Goal: Task Accomplishment & Management: Use online tool/utility

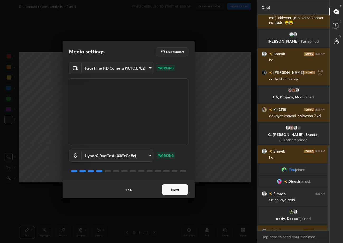
scroll to position [334, 0]
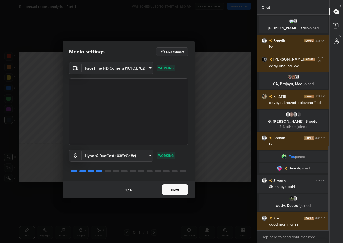
click at [182, 185] on button "Next" at bounding box center [175, 189] width 26 height 11
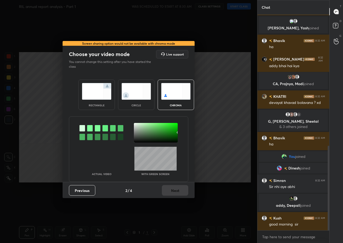
click at [97, 87] on img at bounding box center [97, 91] width 30 height 17
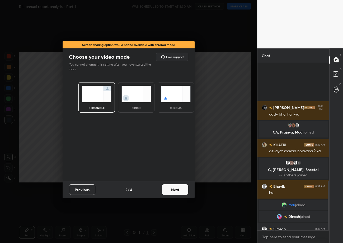
scroll to position [400, 0]
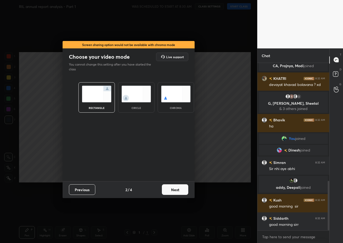
click at [177, 189] on button "Next" at bounding box center [175, 189] width 26 height 11
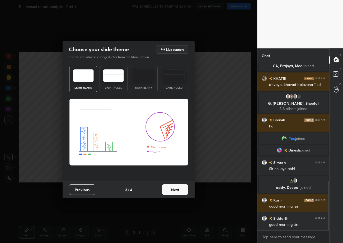
click at [177, 190] on button "Next" at bounding box center [175, 189] width 26 height 11
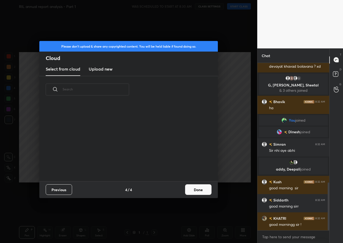
scroll to position [78, 169]
click at [107, 73] on new "Upload new" at bounding box center [101, 69] width 24 height 13
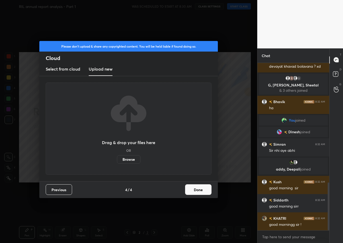
scroll to position [431, 0]
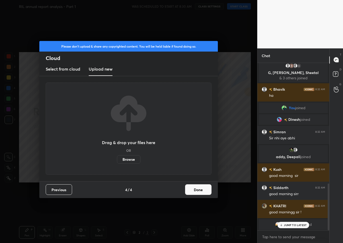
click at [126, 159] on label "Browse" at bounding box center [129, 159] width 24 height 8
click at [117, 159] on input "Browse" at bounding box center [117, 159] width 0 height 8
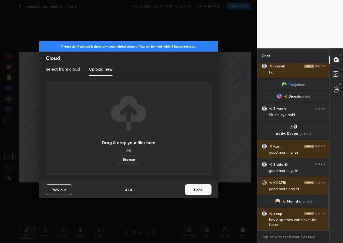
scroll to position [431, 0]
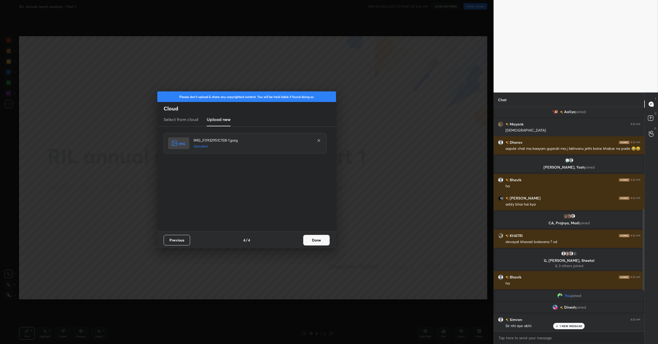
click at [315, 237] on button "Done" at bounding box center [316, 240] width 26 height 11
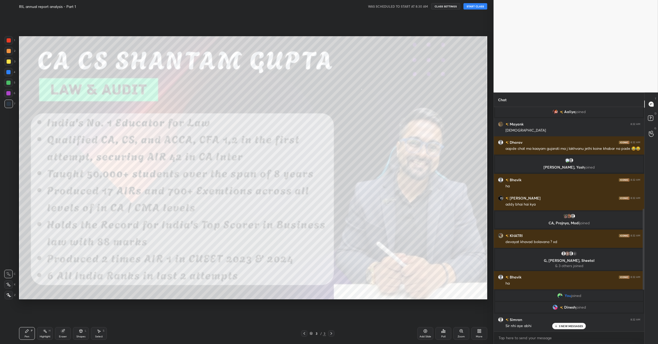
click at [343, 243] on p "3 NEW MESSAGES" at bounding box center [570, 325] width 24 height 3
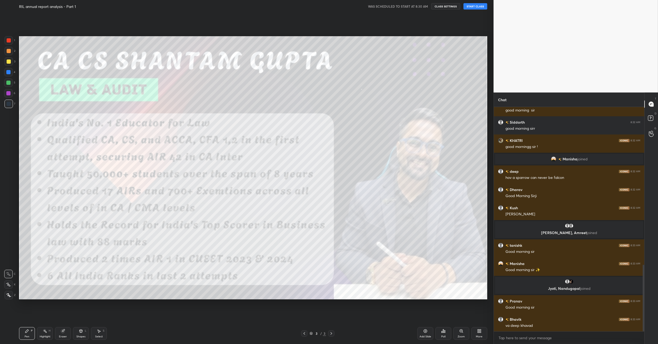
drag, startPoint x: 528, startPoint y: 342, endPoint x: 528, endPoint y: 337, distance: 5.8
click at [343, 243] on div "x" at bounding box center [568, 338] width 150 height 12
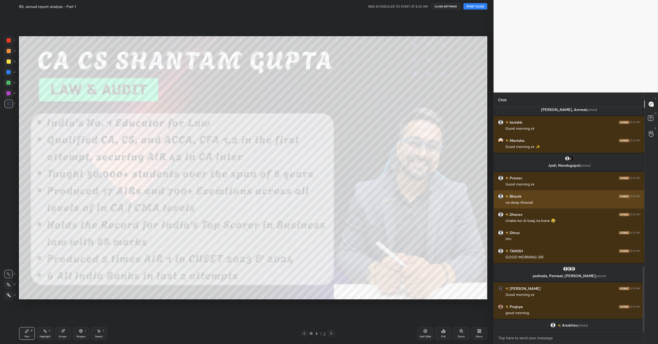
type textarea "x"
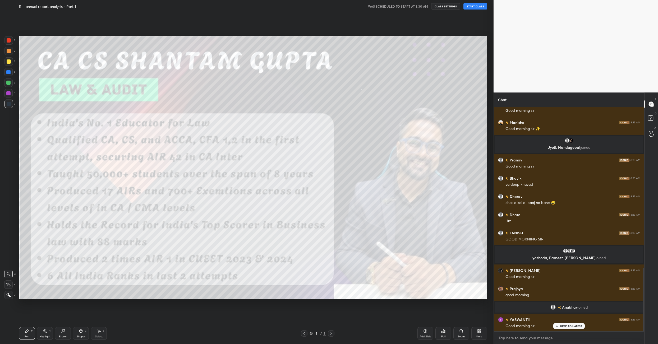
click at [343, 243] on textarea at bounding box center [569, 338] width 142 height 8
paste textarea "[URL][DOMAIN_NAME]"
type textarea "[URL][DOMAIN_NAME]"
type textarea "x"
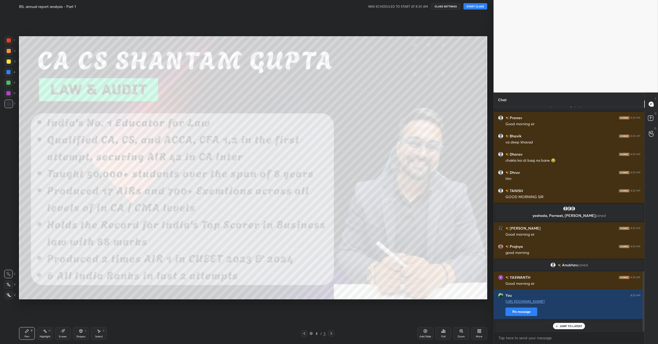
click at [343, 243] on div "Kush 8:32 AM good morning [PERSON_NAME] 8:32 AM good morning [PERSON_NAME] 8:32…" at bounding box center [568, 219] width 151 height 225
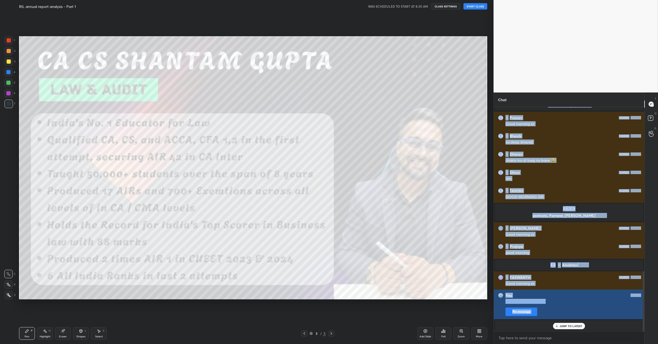
click at [343, 243] on button "Pin message" at bounding box center [521, 311] width 32 height 8
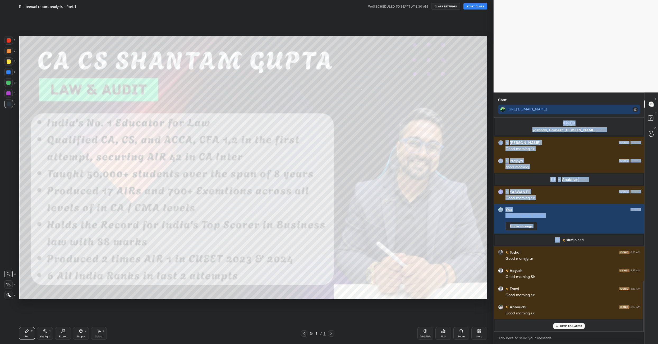
click at [343, 8] on button "START CLASS" at bounding box center [475, 6] width 24 height 6
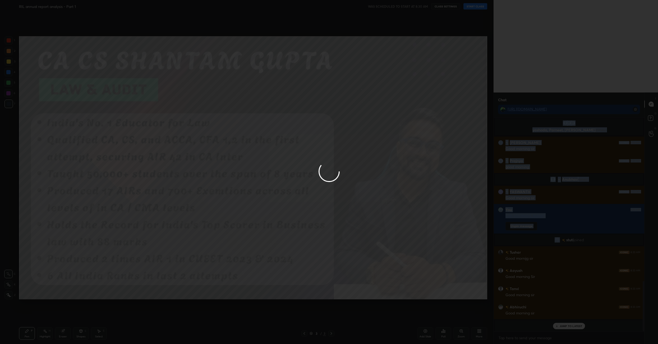
type textarea "x"
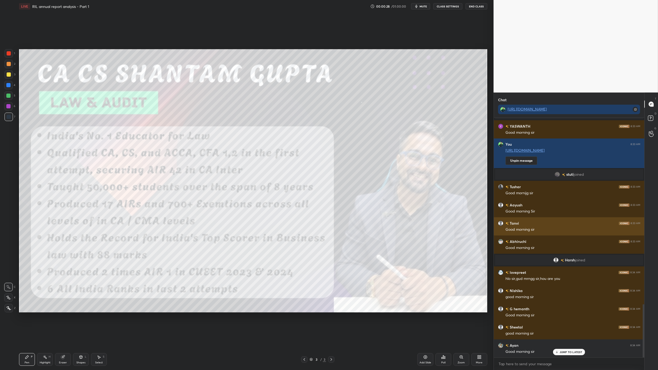
click at [343, 229] on div "Prajnya 8:33 AM good morning [PERSON_NAME] joined YASWANTH 8:33 AM Good morning…" at bounding box center [568, 238] width 151 height 240
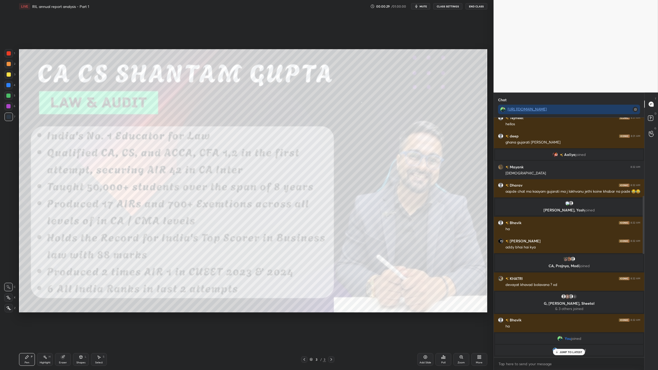
scroll to position [221, 0]
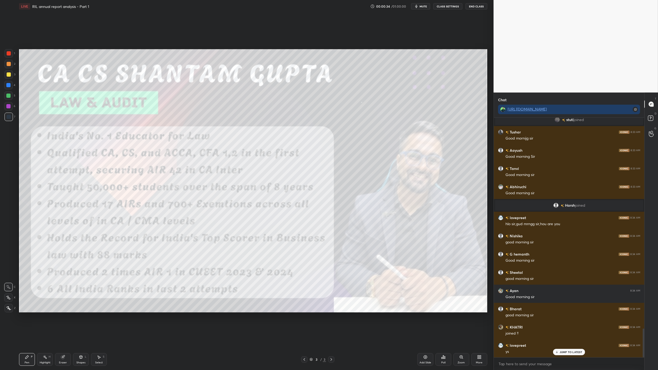
click at [343, 243] on p "JUMP TO LATEST" at bounding box center [570, 351] width 23 height 3
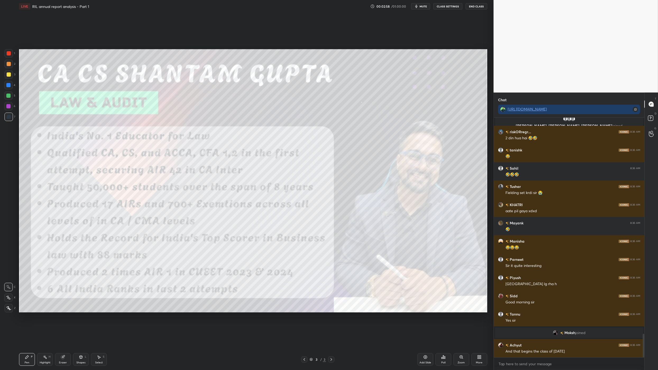
scroll to position [2220, 0]
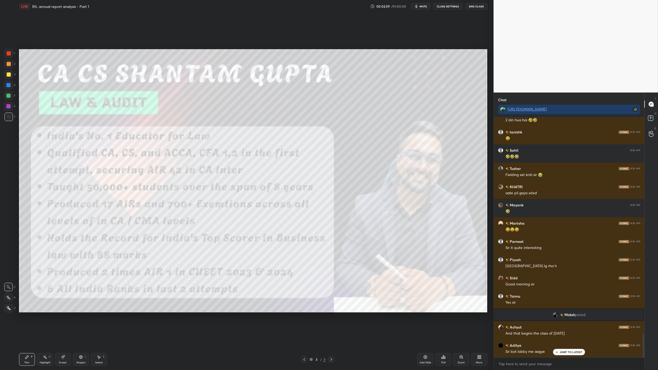
click at [343, 243] on div "JUMP TO LATEST" at bounding box center [569, 352] width 32 height 6
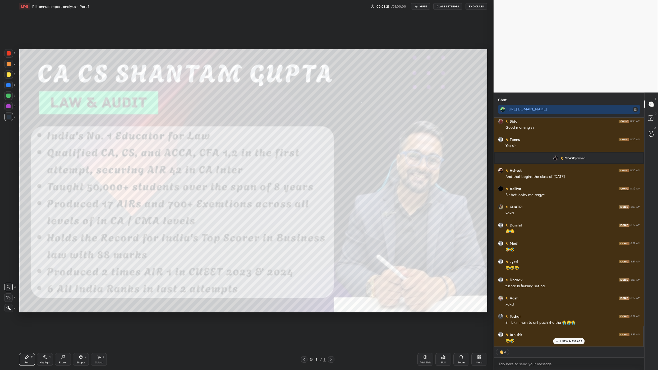
scroll to position [2395, 0]
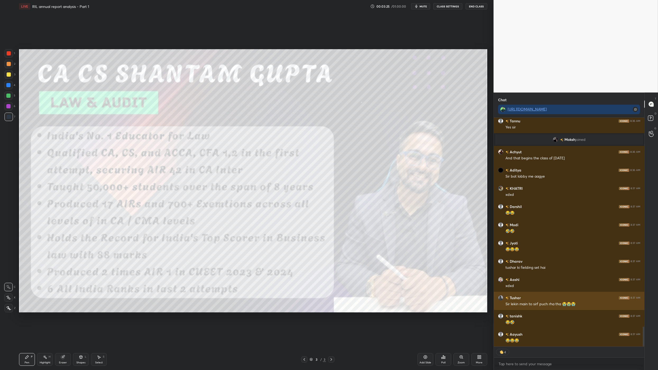
click at [343, 243] on div "Sir lekin main to sirf puch rha tha 😭😭😭" at bounding box center [572, 303] width 135 height 5
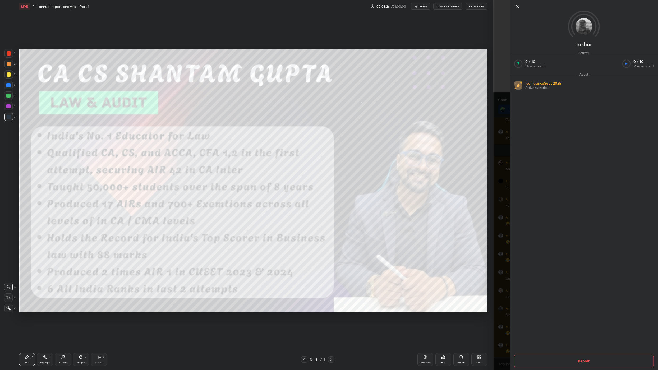
scroll to position [2402, 0]
click at [343, 8] on icon at bounding box center [517, 6] width 6 height 6
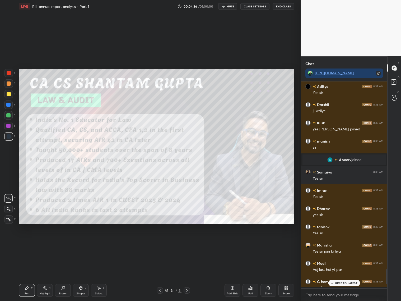
scroll to position [205, 85]
drag, startPoint x: 230, startPoint y: 291, endPoint x: 233, endPoint y: 287, distance: 5.1
click at [231, 243] on div "Add Slide" at bounding box center [233, 290] width 16 height 13
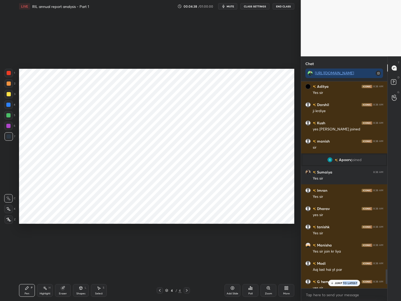
drag, startPoint x: 343, startPoint y: 284, endPoint x: 343, endPoint y: 280, distance: 4.0
click at [343, 243] on div "JUMP TO LATEST" at bounding box center [344, 282] width 32 height 6
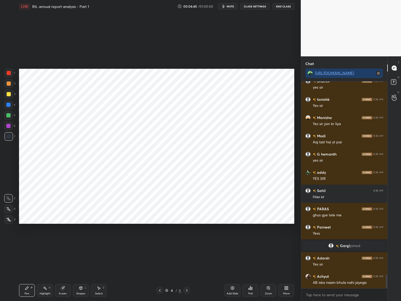
drag, startPoint x: 10, startPoint y: 209, endPoint x: 13, endPoint y: 202, distance: 8.6
click at [9, 209] on icon at bounding box center [8, 209] width 5 height 4
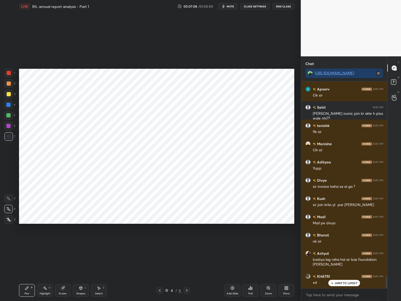
scroll to position [3231, 0]
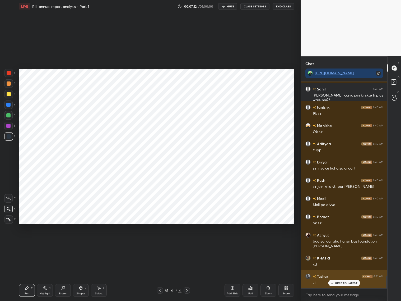
click at [343, 243] on p "JUMP TO LATEST" at bounding box center [346, 282] width 23 height 3
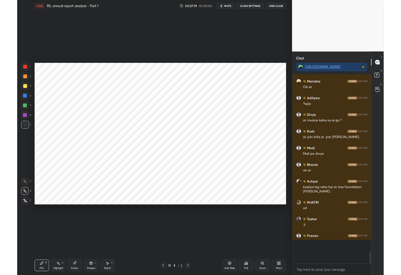
scroll to position [2, 2]
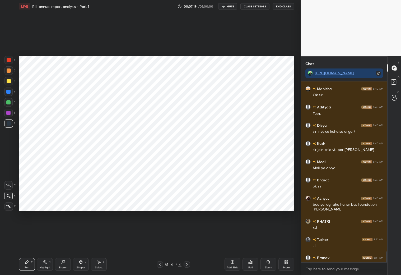
type textarea "x"
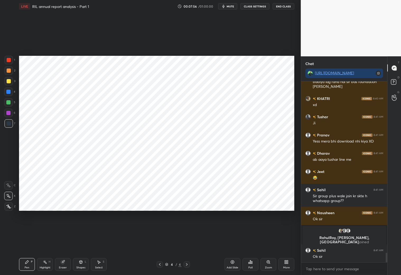
scroll to position [3266, 0]
